Goal: Task Accomplishment & Management: Manage account settings

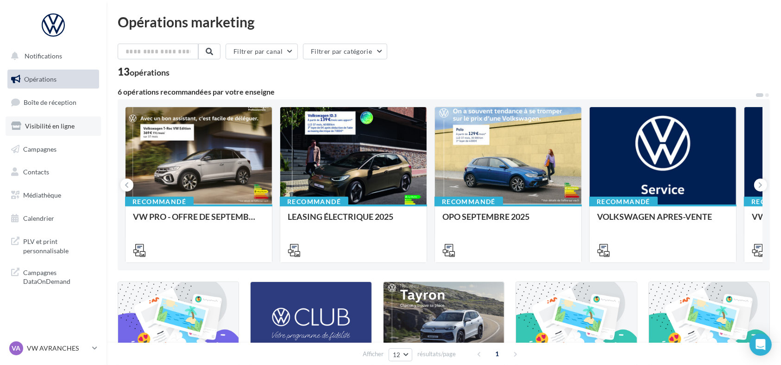
click at [53, 123] on span "Visibilité en ligne" at bounding box center [50, 126] width 50 height 8
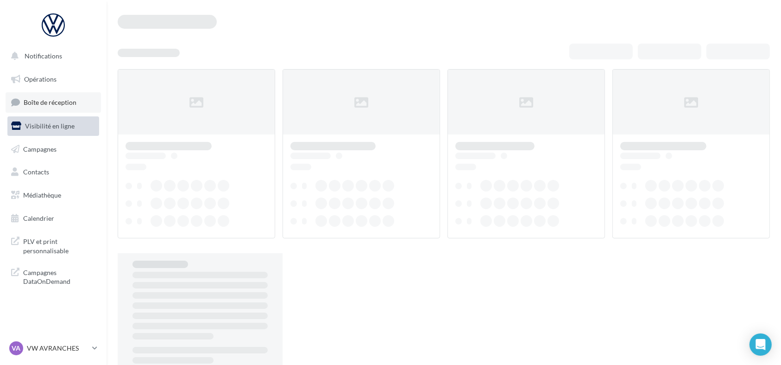
click at [52, 98] on span "Boîte de réception" at bounding box center [50, 102] width 53 height 8
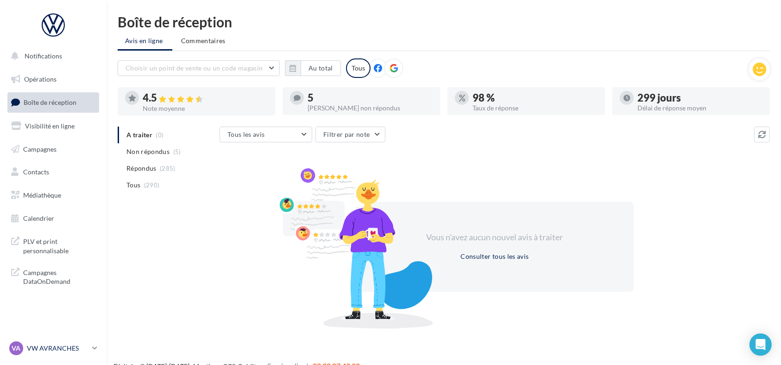
click at [79, 347] on p "VW AVRANCHES" at bounding box center [58, 347] width 62 height 9
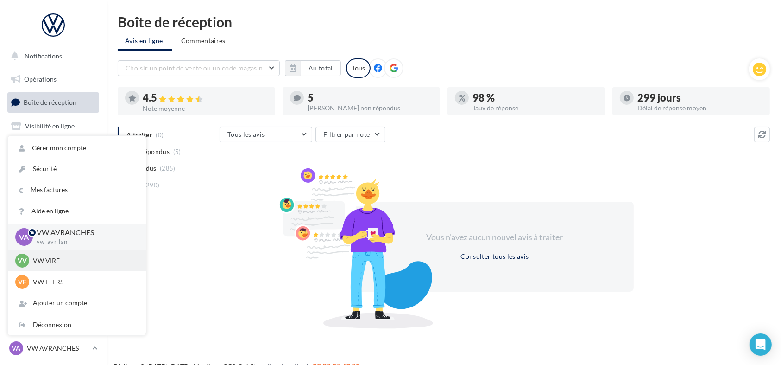
click at [56, 268] on div "VV VW VIRE vw-vir-lan" at bounding box center [77, 260] width 138 height 21
click at [50, 259] on p "VW VIRE" at bounding box center [84, 260] width 102 height 9
click at [23, 258] on span "VV" at bounding box center [22, 260] width 9 height 9
click at [234, 257] on div "Vous n'avez aucun nouvel avis à traiter Consulter tous les avis" at bounding box center [495, 246] width 551 height 149
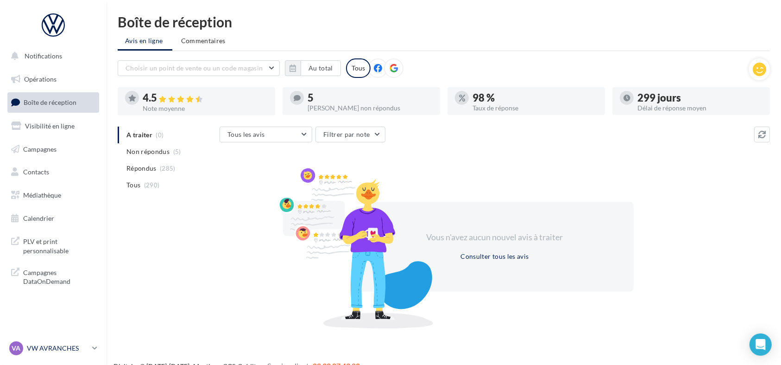
click at [62, 347] on p "VW AVRANCHES" at bounding box center [58, 347] width 62 height 9
